Goal: Task Accomplishment & Management: Manage account settings

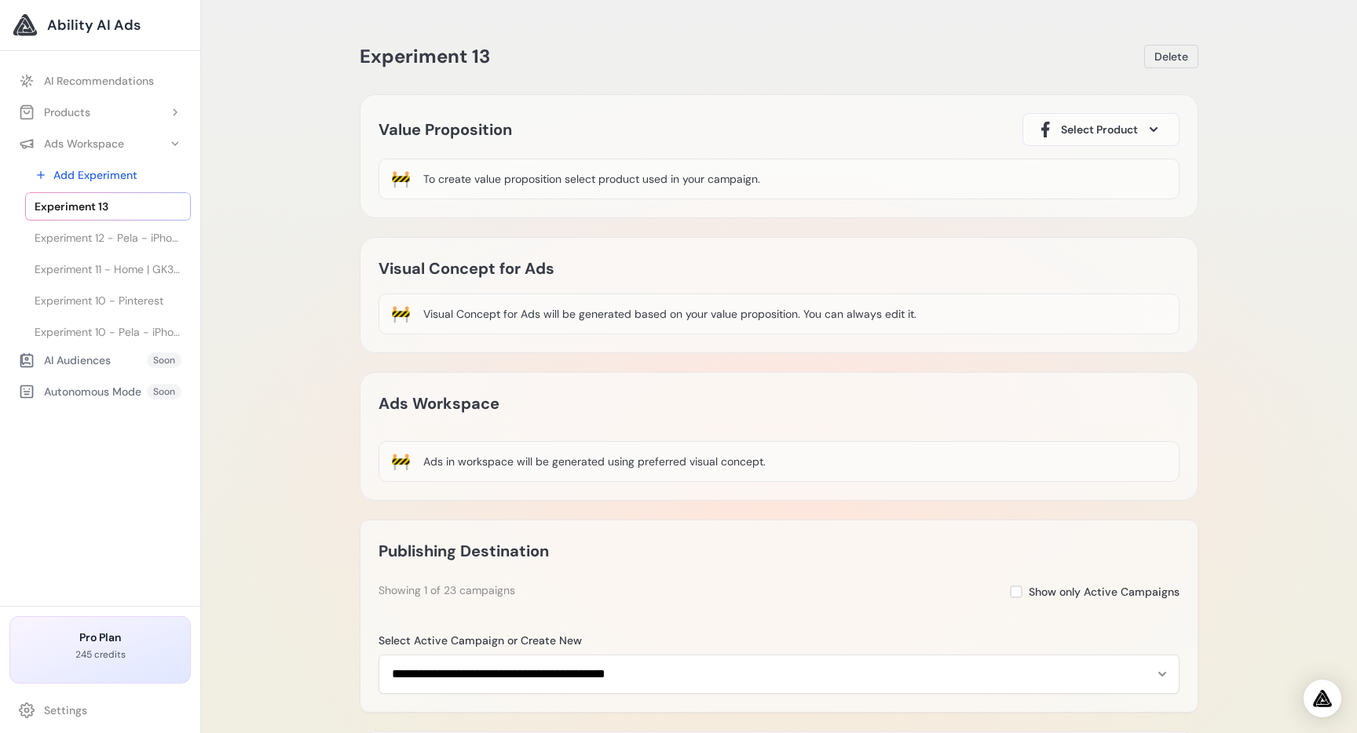
click at [117, 79] on link "AI Recommendations" at bounding box center [99, 81] width 181 height 28
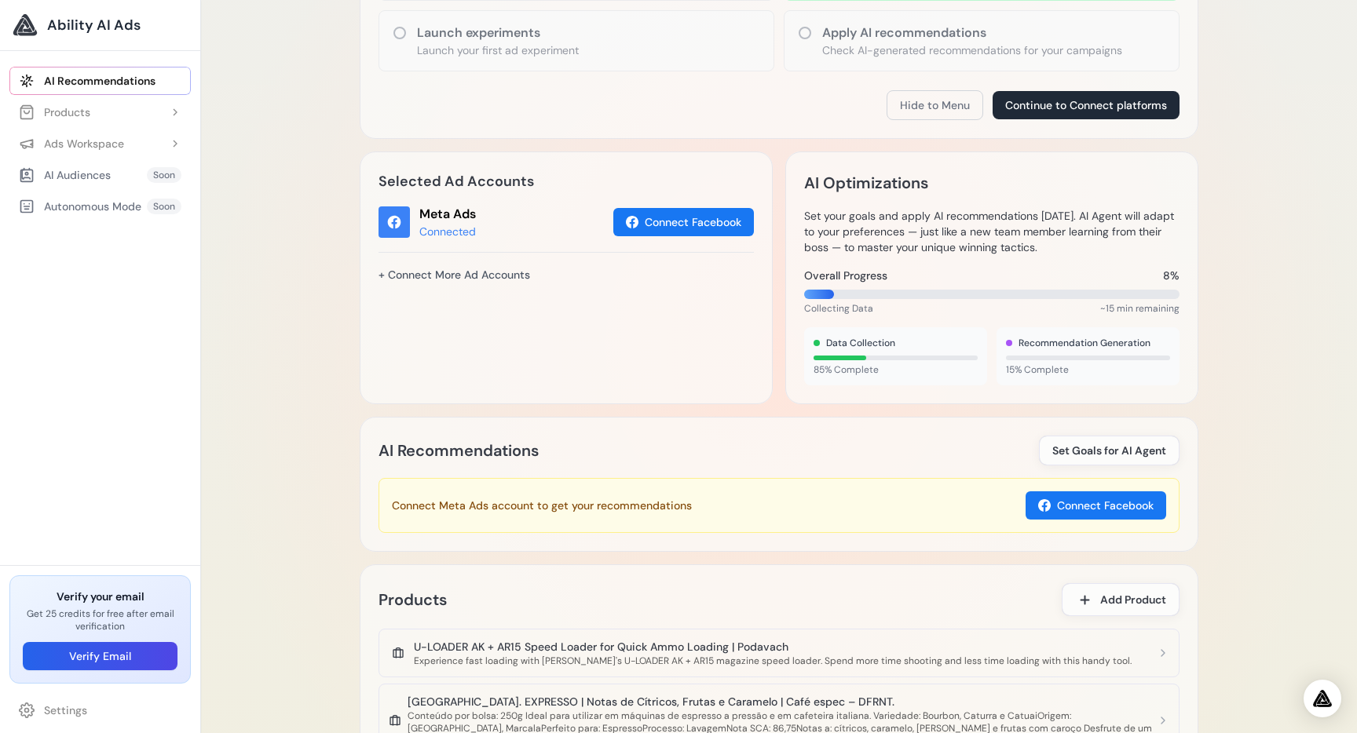
scroll to position [640, 0]
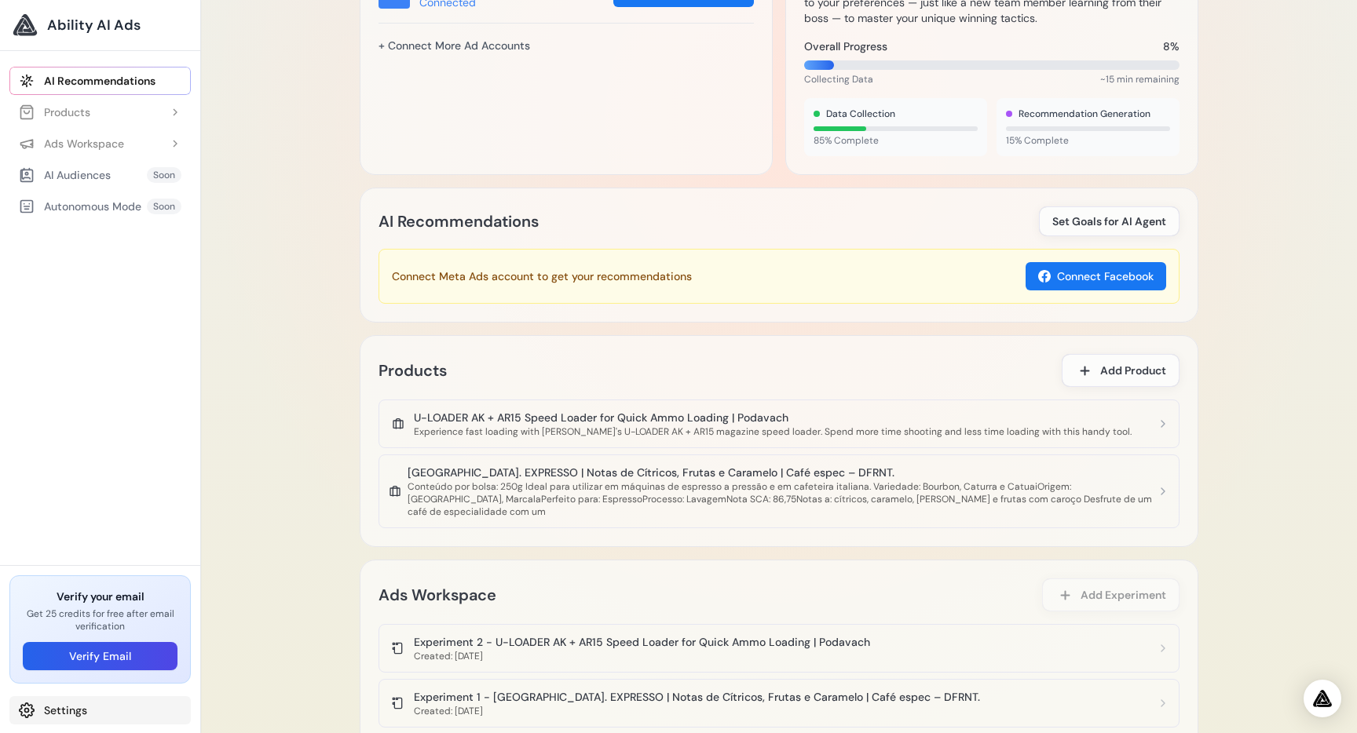
click at [73, 707] on link "Settings" at bounding box center [99, 710] width 181 height 28
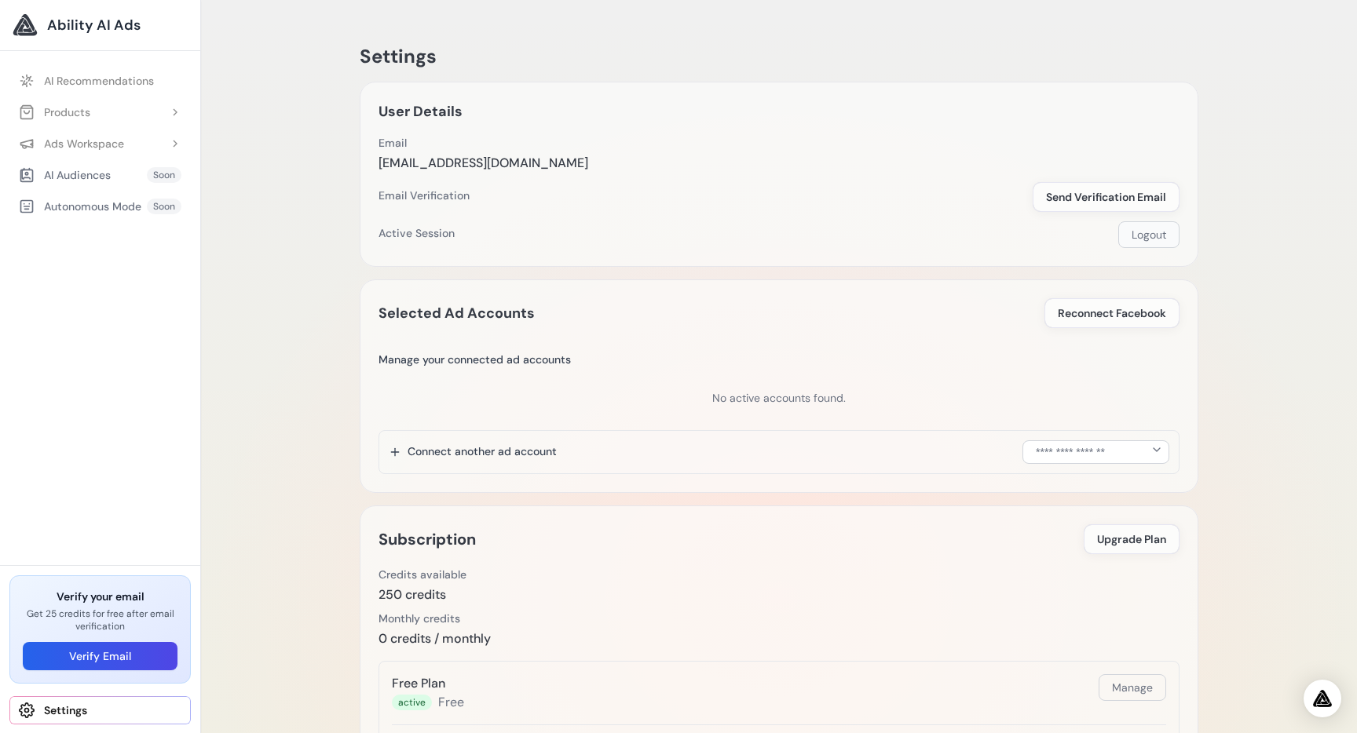
click at [1140, 239] on button "Logout" at bounding box center [1148, 234] width 61 height 27
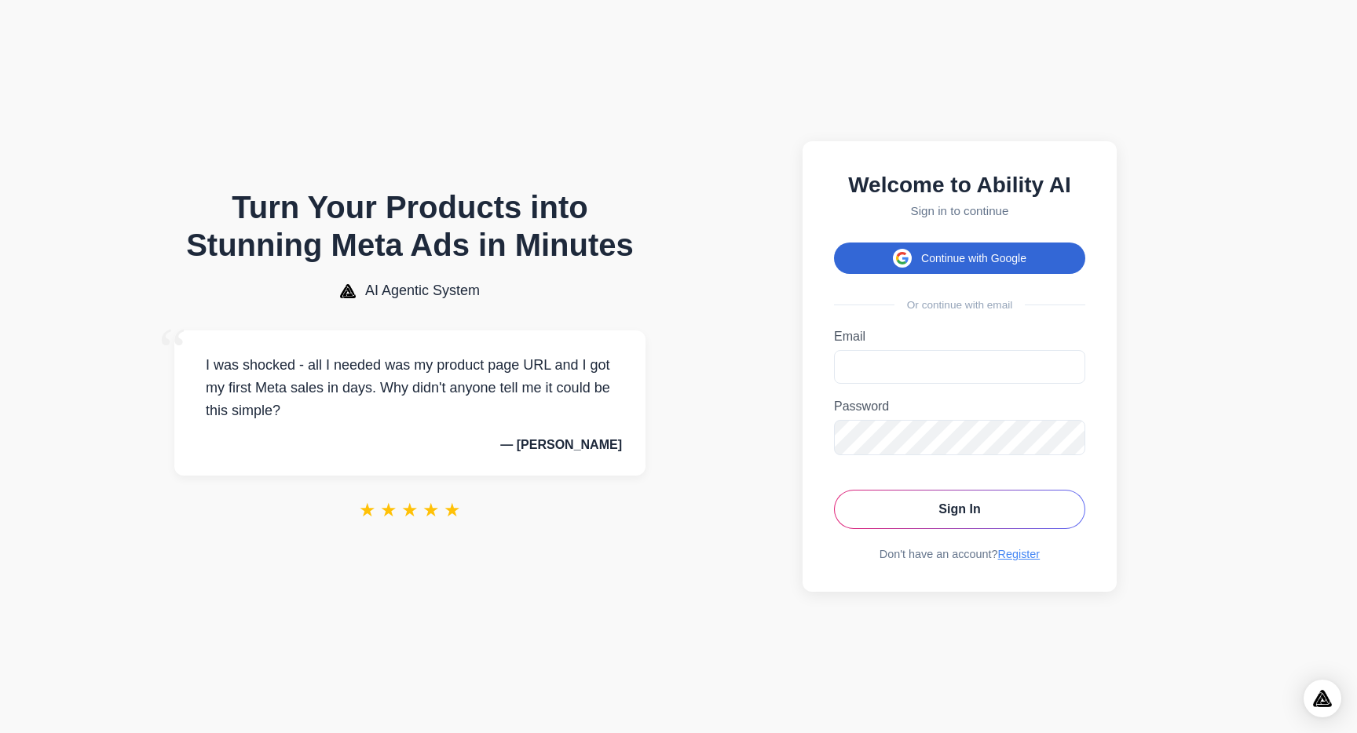
click at [912, 250] on button "Continue with Google" at bounding box center [959, 258] width 251 height 31
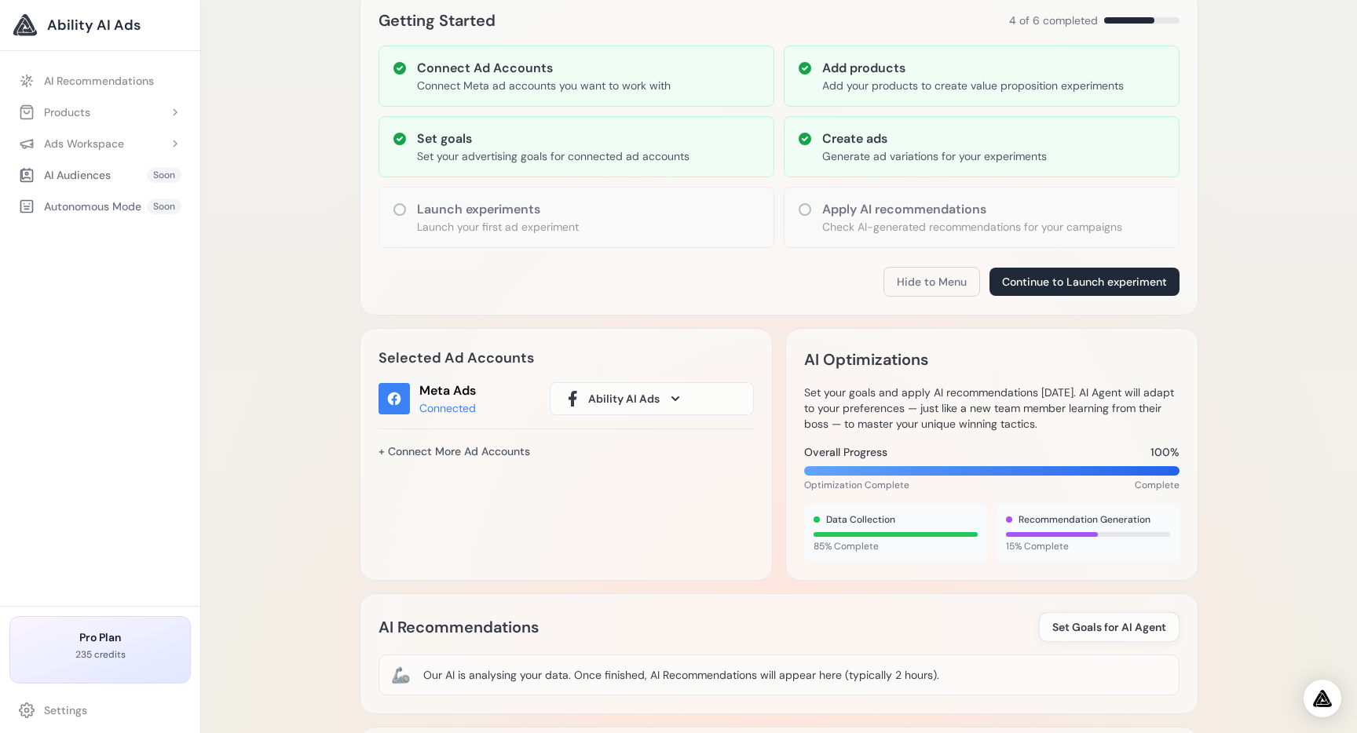
scroll to position [231, 0]
